Goal: Browse casually: Explore the website without a specific task or goal

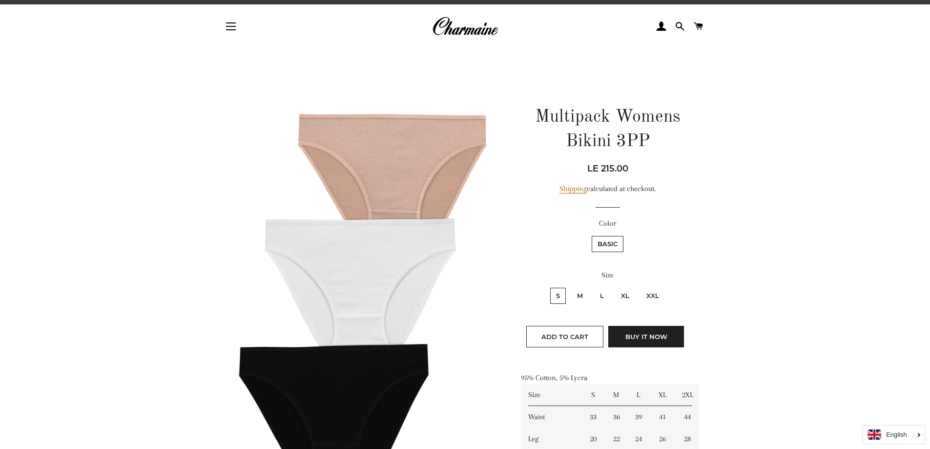
scroll to position [49, 0]
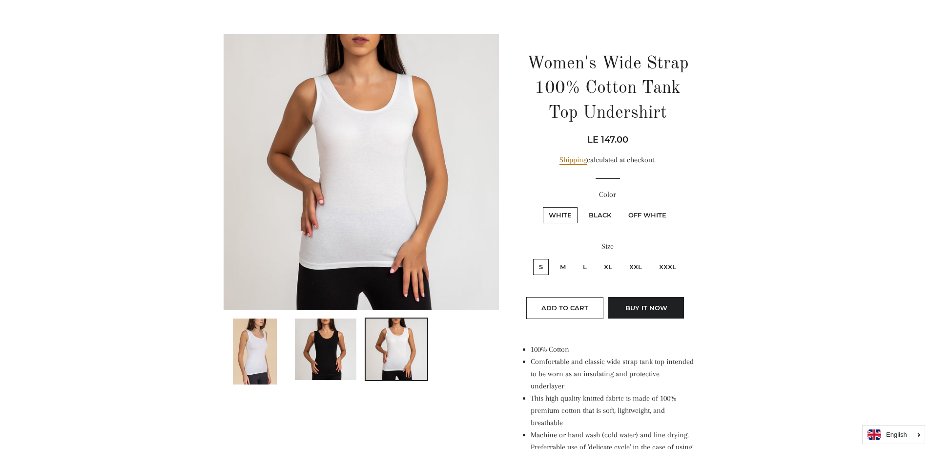
scroll to position [49, 0]
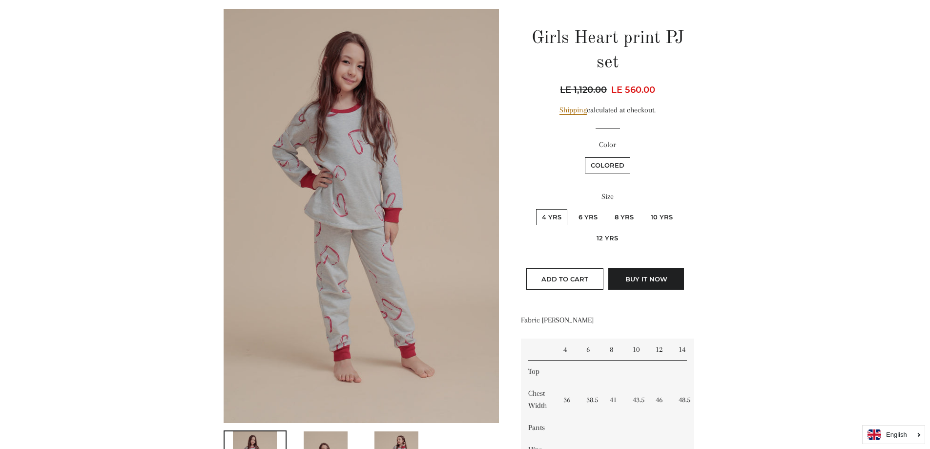
scroll to position [98, 0]
